Goal: Information Seeking & Learning: Learn about a topic

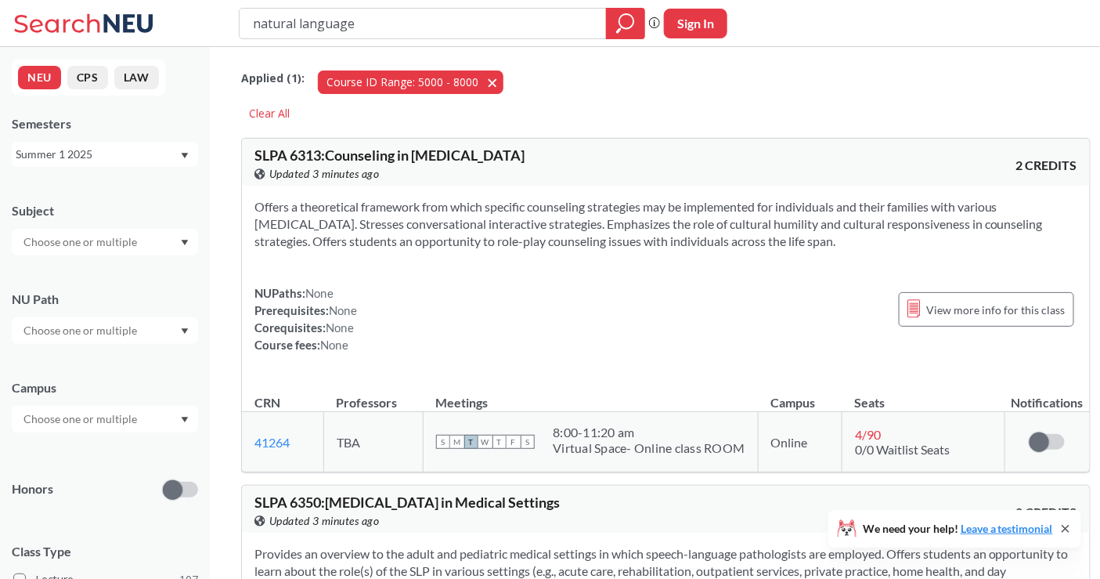
click at [498, 81] on span "button" at bounding box center [498, 81] width 0 height 15
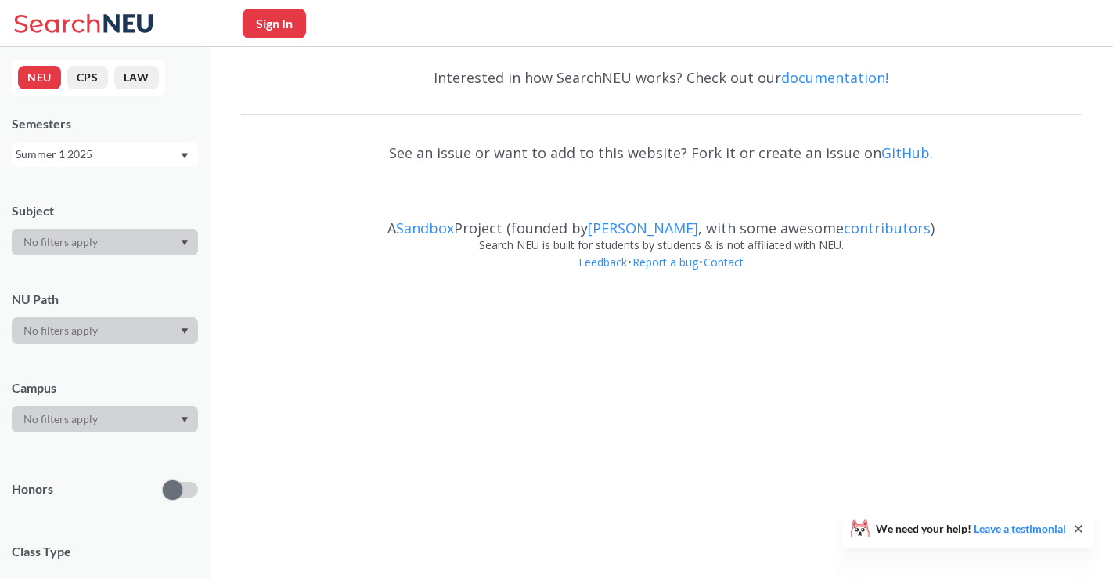
click at [85, 140] on div "Semesters Summer 1 2025" at bounding box center [105, 141] width 186 height 52
click at [85, 157] on div "Summer 1 2025" at bounding box center [98, 154] width 164 height 17
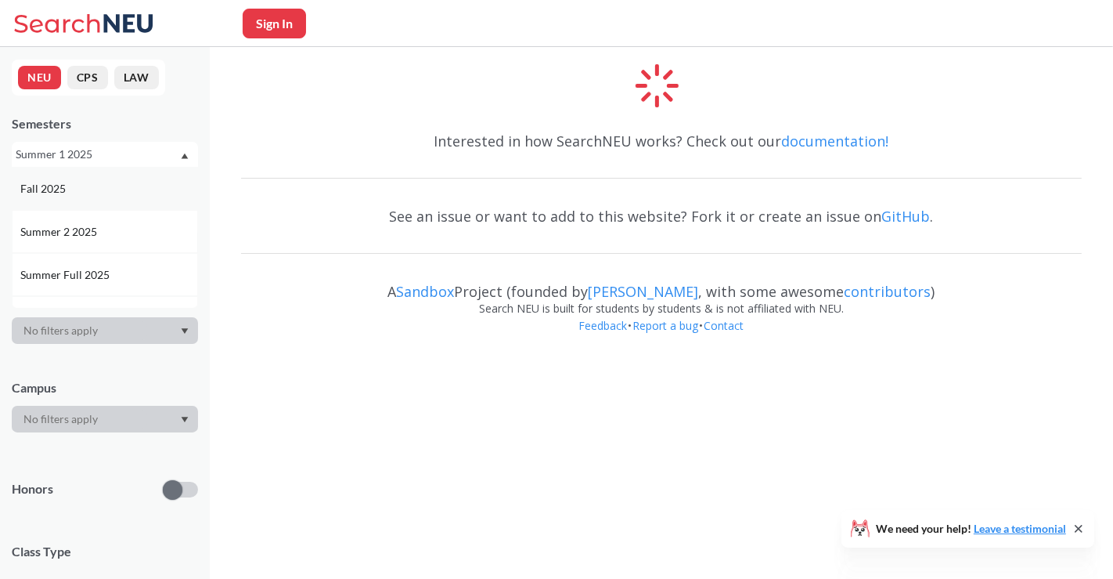
click at [79, 197] on div "Fall 2025" at bounding box center [105, 188] width 186 height 43
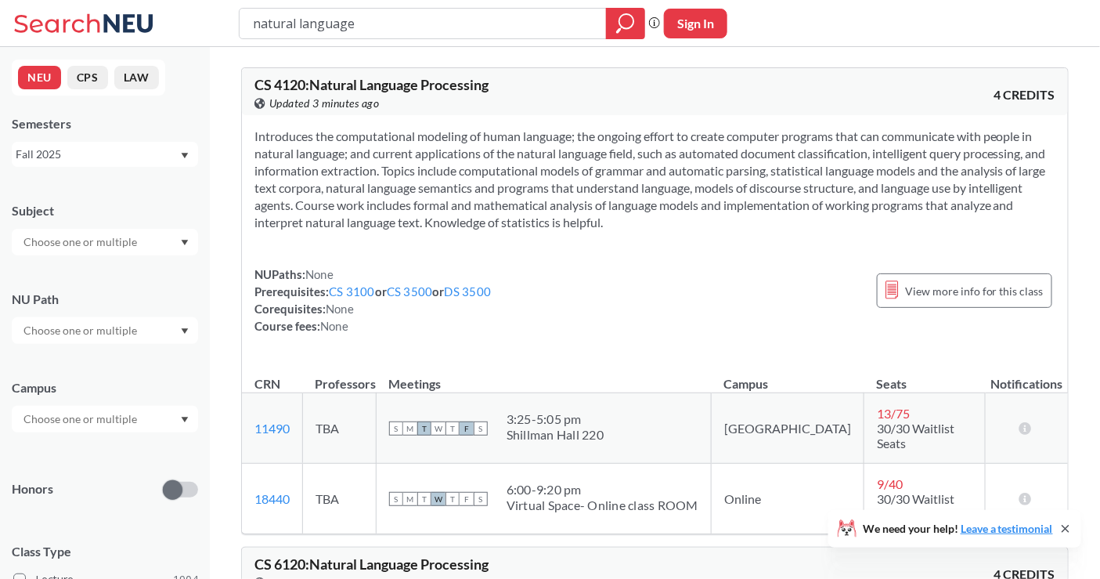
click at [137, 160] on div "Fall 2025" at bounding box center [98, 154] width 164 height 17
click at [352, 23] on input "natural language" at bounding box center [423, 23] width 344 height 27
type input "INTL1101"
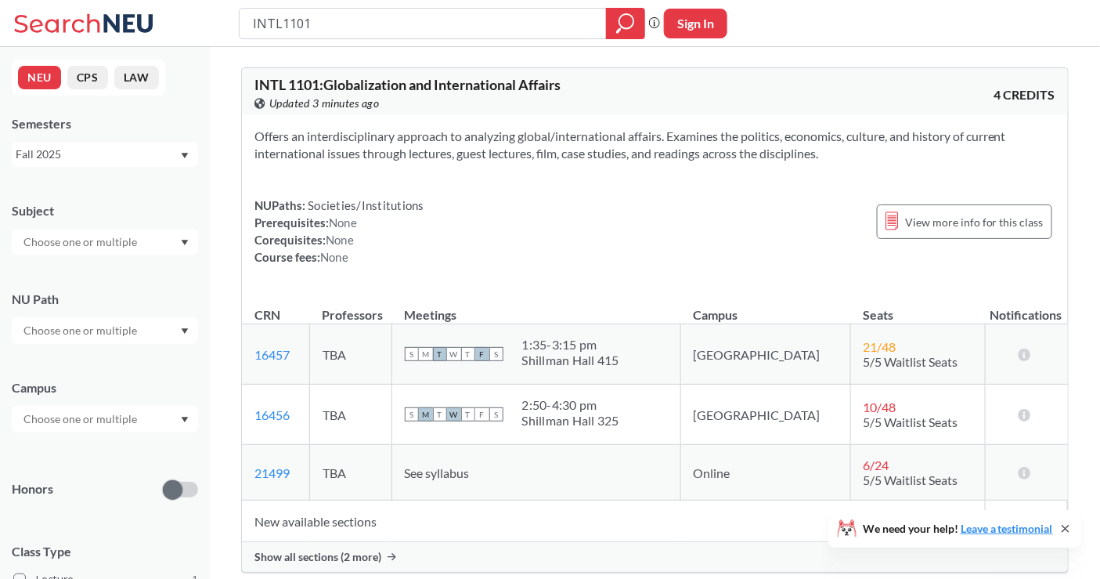
click at [359, 550] on span "Show all sections (2 more)" at bounding box center [317, 557] width 127 height 14
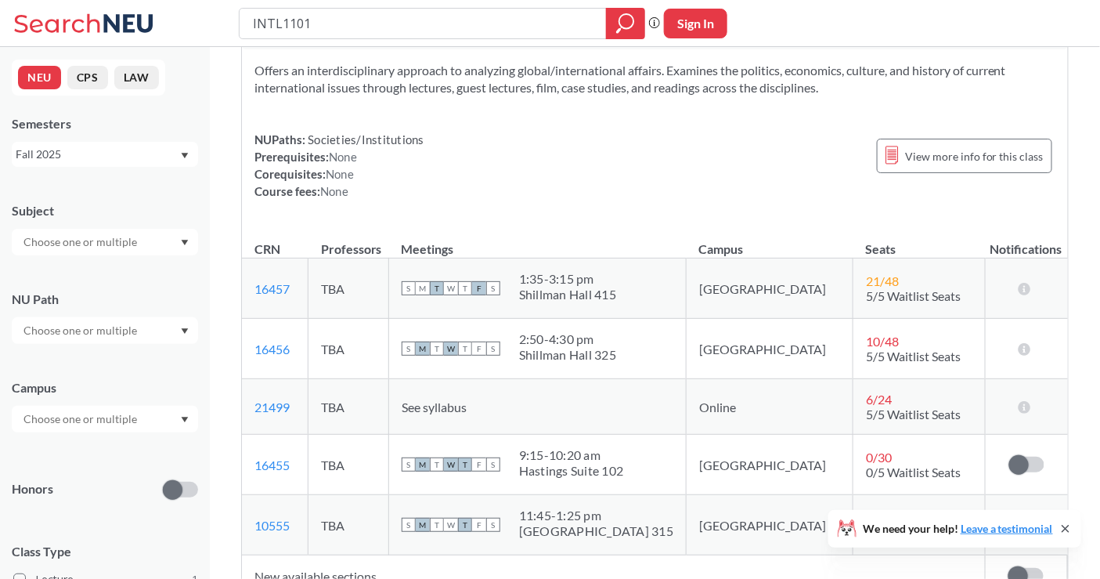
scroll to position [87, 0]
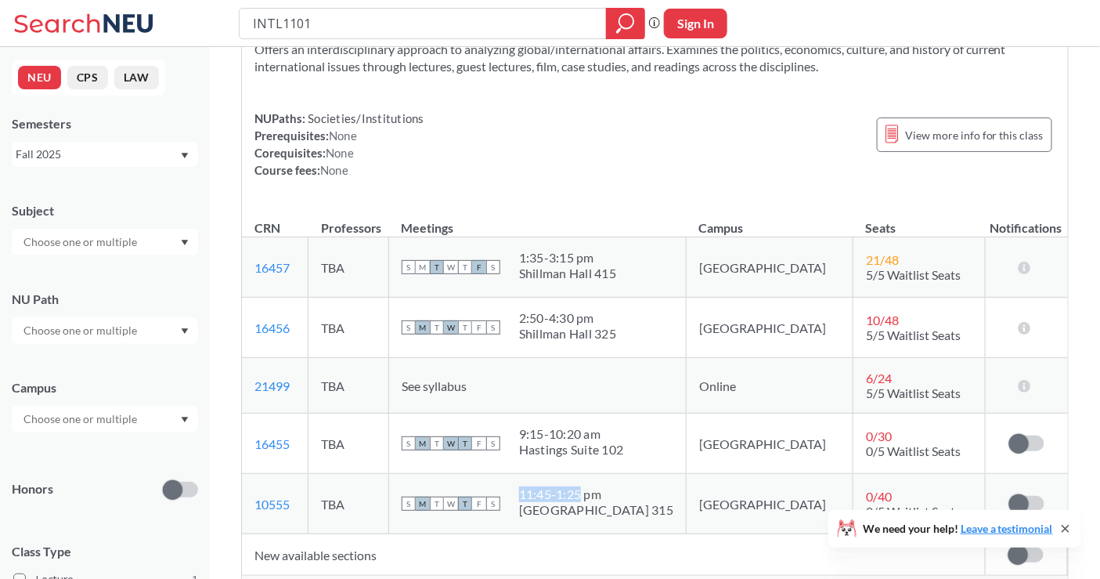
drag, startPoint x: 563, startPoint y: 492, endPoint x: 622, endPoint y: 492, distance: 59.5
click at [622, 492] on div "11:45 - 1:25 pm" at bounding box center [596, 494] width 154 height 16
copy div "11:45 - 1:25"
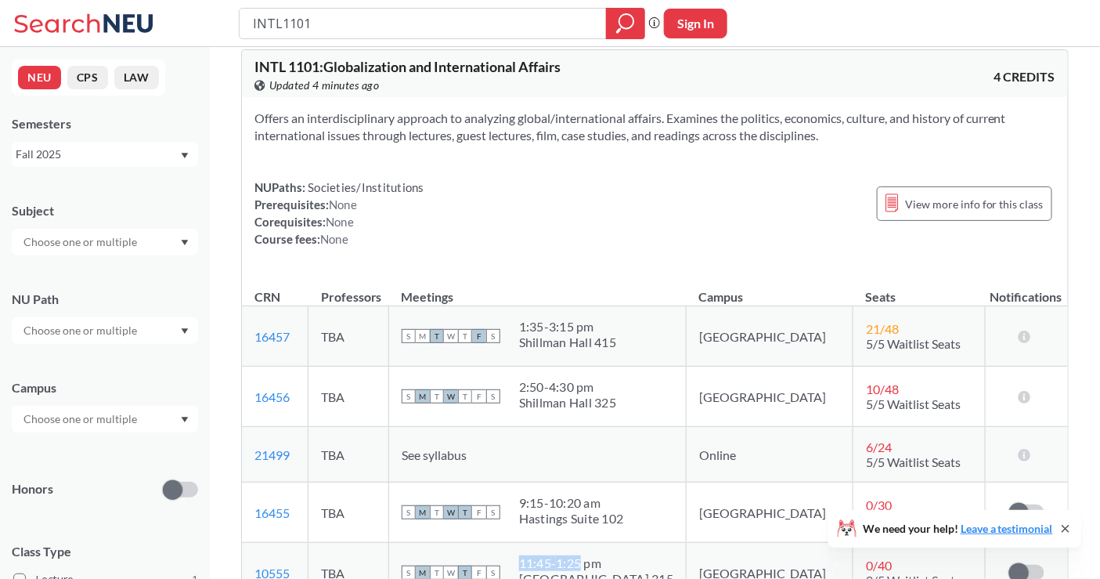
scroll to position [0, 0]
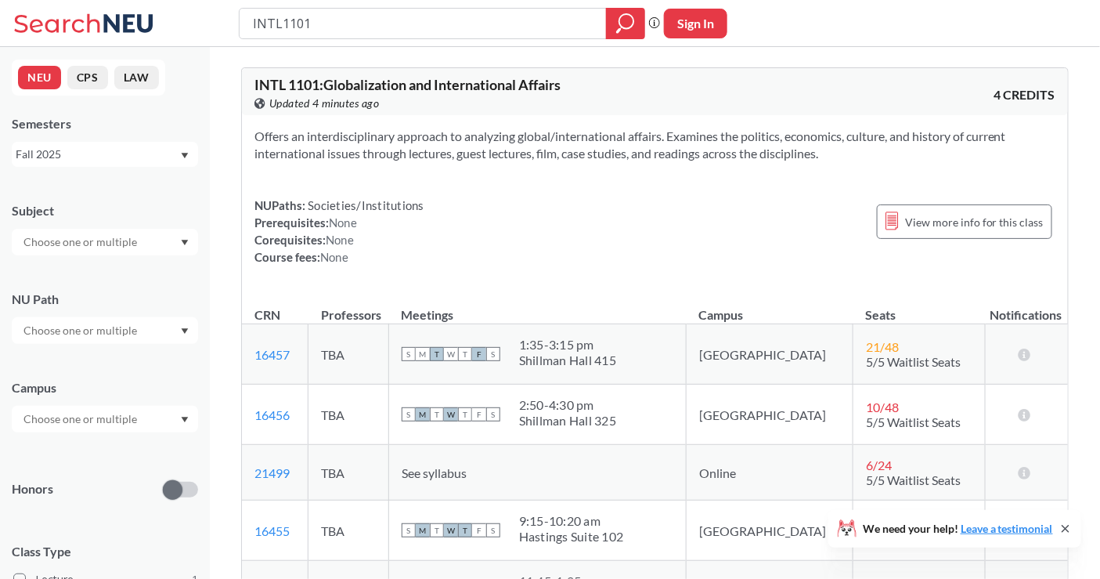
click at [400, 79] on span "INTL 1101 : Globalization and International Affairs" at bounding box center [407, 84] width 306 height 17
copy div "INTL 1101 : Globalization and International Affairs View this course on Banner."
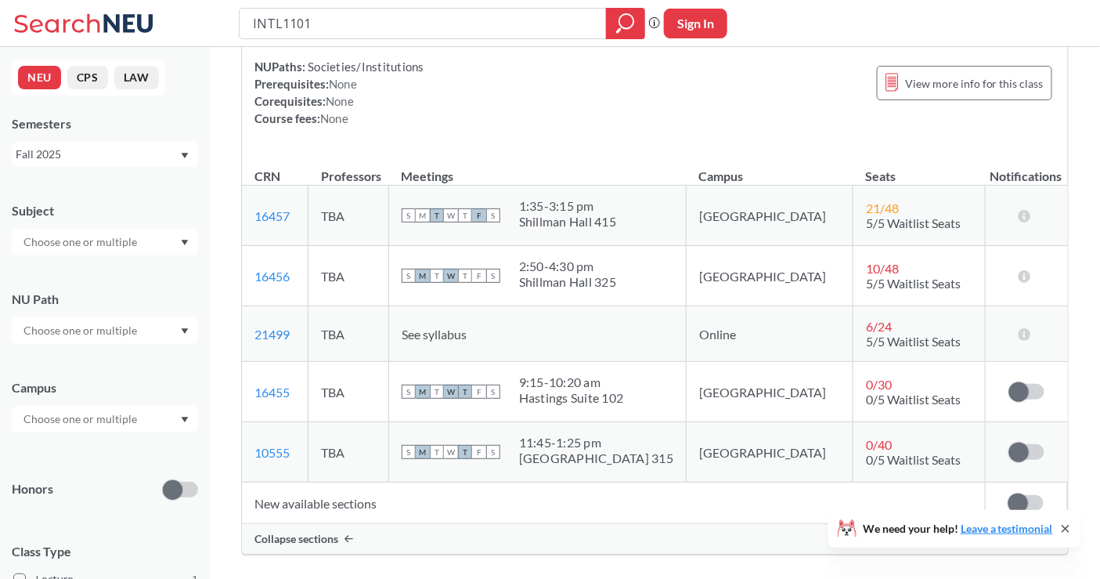
scroll to position [174, 0]
